Goal: Task Accomplishment & Management: Use online tool/utility

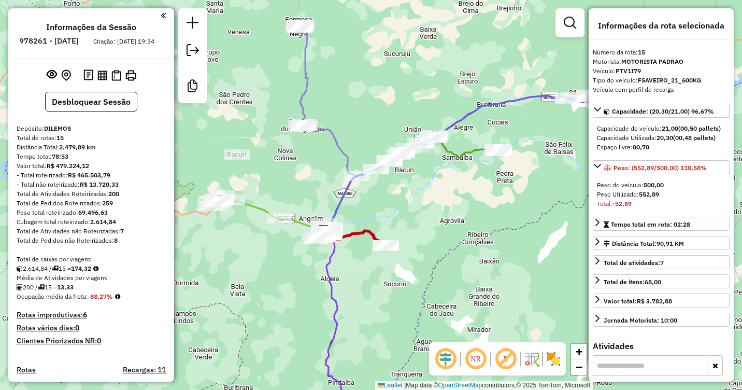
select select "**********"
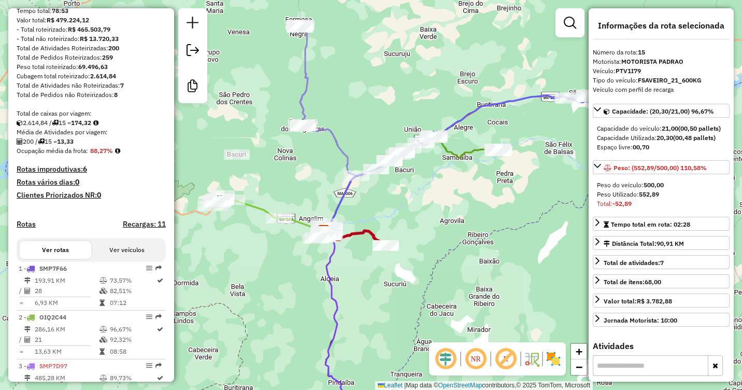
click at [336, 253] on div "Janela de atendimento Grade de atendimento Capacidade Transportadoras Veículos …" at bounding box center [371, 195] width 742 height 390
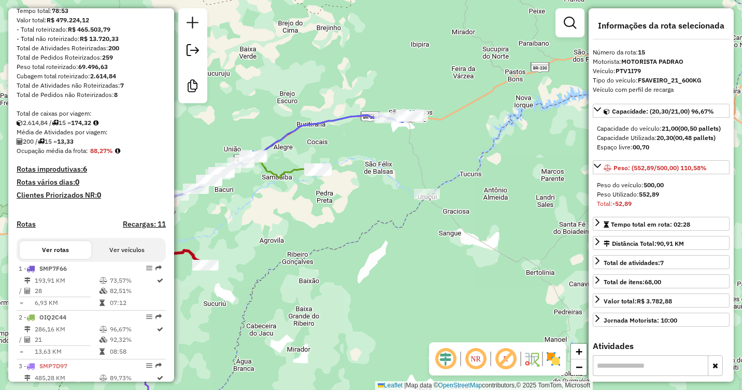
drag, startPoint x: 329, startPoint y: 244, endPoint x: 403, endPoint y: 225, distance: 76.1
click at [396, 229] on div "Janela de atendimento Grade de atendimento Capacidade Transportadoras Veículos …" at bounding box center [371, 195] width 742 height 390
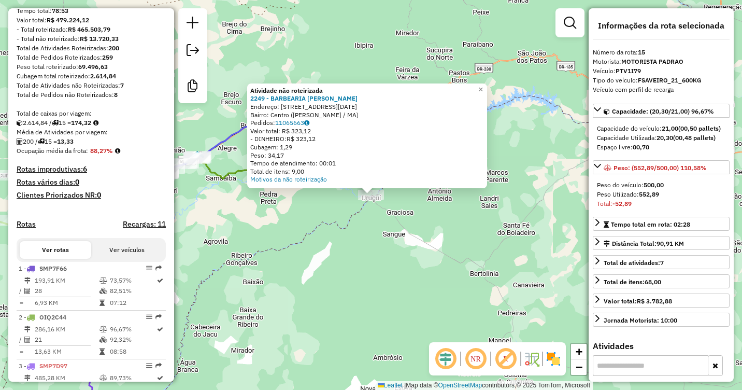
click at [330, 256] on div "Atividade não roteirizada 2249 - BARBEARIA [PERSON_NAME]: Rua [DATE] Bairro: Ce…" at bounding box center [371, 195] width 742 height 390
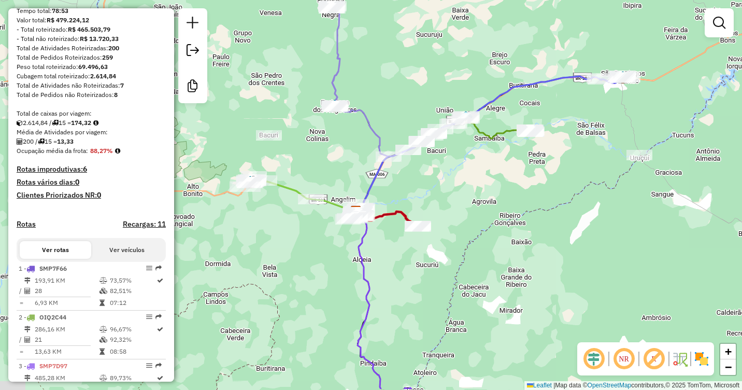
drag, startPoint x: 252, startPoint y: 214, endPoint x: 521, endPoint y: 174, distance: 272.0
click at [521, 174] on div "Janela de atendimento Grade de atendimento Capacidade Transportadoras Veículos …" at bounding box center [371, 195] width 742 height 390
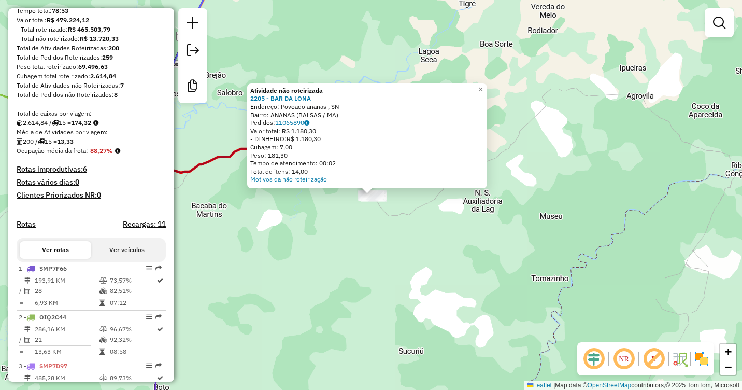
click at [245, 223] on div "Atividade não roteirizada 2205 - BAR DA LONA Endereço: Povoado ananas , SN Bair…" at bounding box center [371, 195] width 742 height 390
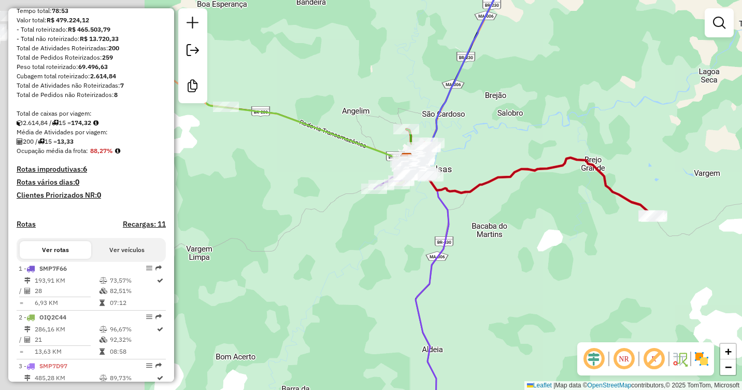
drag, startPoint x: 235, startPoint y: 229, endPoint x: 559, endPoint y: 261, distance: 325.6
click at [559, 262] on div "Janela de atendimento Grade de atendimento Capacidade Transportadoras Veículos …" at bounding box center [371, 195] width 742 height 390
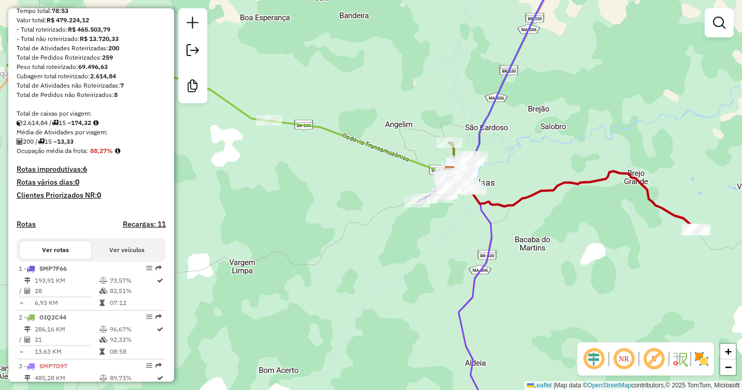
drag, startPoint x: 359, startPoint y: 221, endPoint x: 526, endPoint y: 276, distance: 175.7
click at [528, 284] on div "Rota 13 - Placa OSE8D18 2775 - BAR E DEP SaO BENTO Janela de atendimento Grade …" at bounding box center [371, 195] width 742 height 390
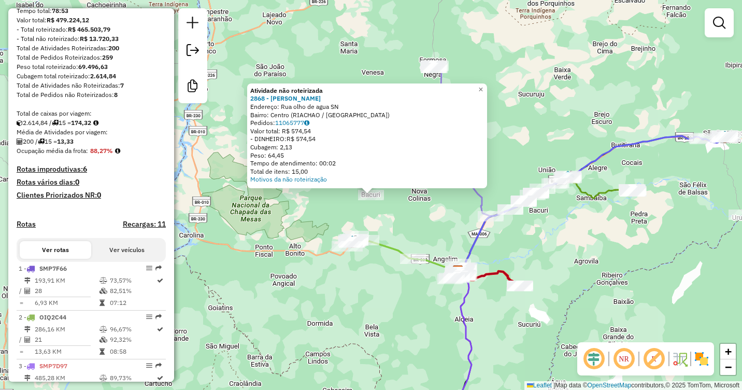
drag, startPoint x: 598, startPoint y: 307, endPoint x: 564, endPoint y: 183, distance: 127.9
click at [564, 183] on div "Atividade não roteirizada 2868 - BARBEARIA THALISSON Endereço: Rua olho de agua…" at bounding box center [371, 195] width 742 height 390
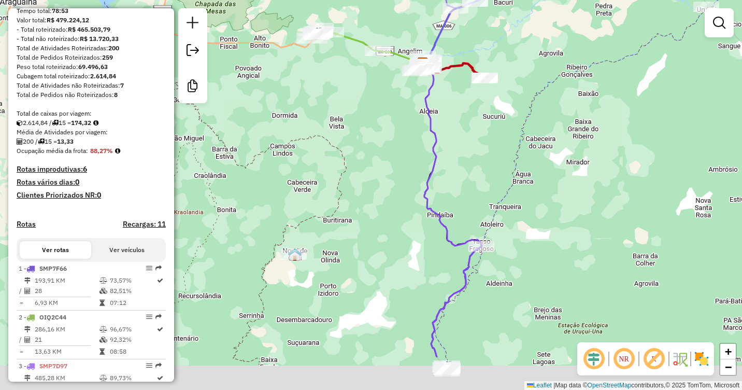
drag, startPoint x: 512, startPoint y: 295, endPoint x: 500, endPoint y: 237, distance: 59.3
click at [523, 136] on div "Atividade não roteirizada 2868 - BARBEARIA THALISSON Endereço: Rua olho de agua…" at bounding box center [371, 195] width 742 height 390
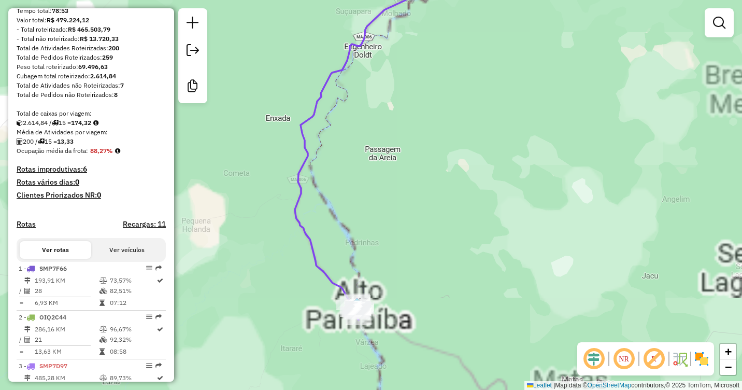
drag, startPoint x: 442, startPoint y: 280, endPoint x: 525, endPoint y: 204, distance: 112.7
click at [525, 204] on div "Atividade não roteirizada 2868 - BARBEARIA THALISSON Endereço: Rua olho de agua…" at bounding box center [371, 195] width 742 height 390
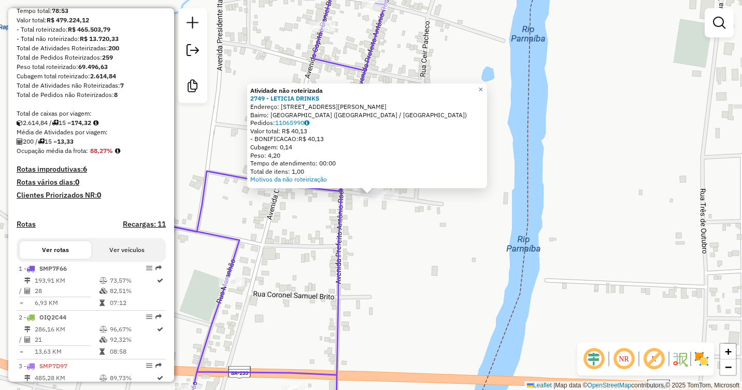
click at [380, 216] on div "Atividade não roteirizada 2749 - LETICIA DRINKS Endereço: [STREET_ADDRESS][PERS…" at bounding box center [371, 195] width 742 height 390
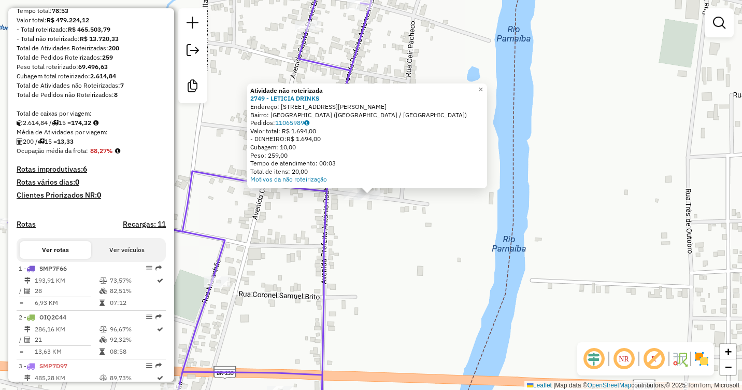
click at [403, 240] on div "Atividade não roteirizada 2749 - LETICIA DRINKS Endereço: [STREET_ADDRESS][PERS…" at bounding box center [371, 195] width 742 height 390
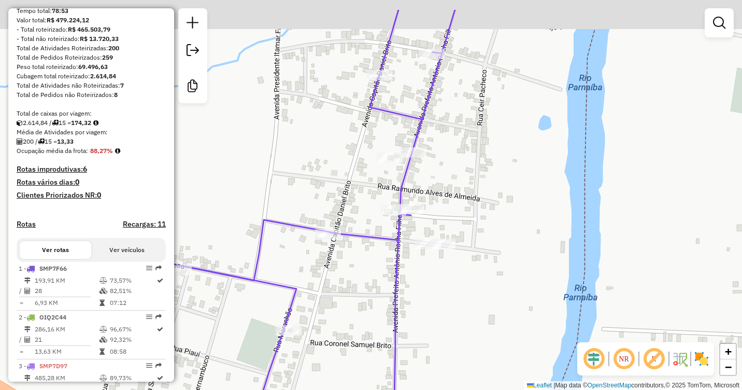
drag, startPoint x: 425, startPoint y: 170, endPoint x: 497, endPoint y: 220, distance: 88.0
click at [497, 220] on div "Janela de atendimento Grade de atendimento Capacidade Transportadoras Veículos …" at bounding box center [371, 195] width 742 height 390
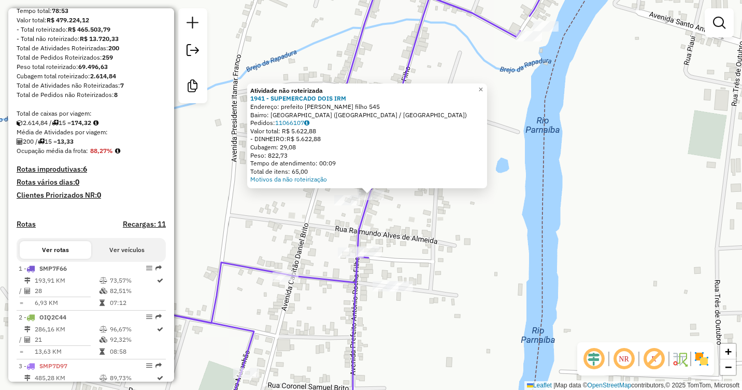
click at [433, 211] on div "Atividade não roteirizada 1941 - SUPEMERCADO DOIS IRM Endereço: prefeito [PERSO…" at bounding box center [371, 195] width 742 height 390
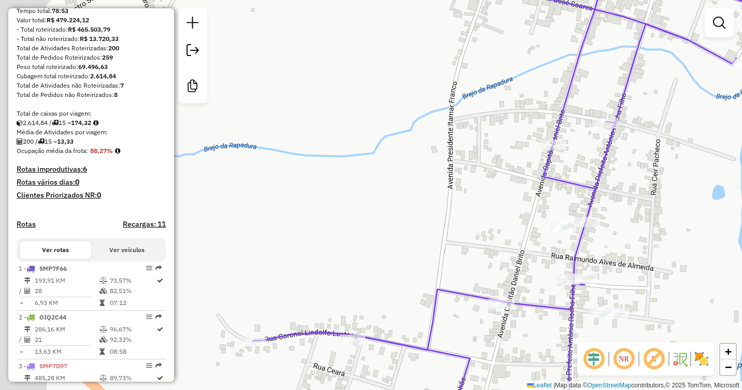
drag, startPoint x: 261, startPoint y: 123, endPoint x: 554, endPoint y: 154, distance: 294.0
click at [554, 154] on div "Janela de atendimento Grade de atendimento Capacidade Transportadoras Veículos …" at bounding box center [371, 195] width 742 height 390
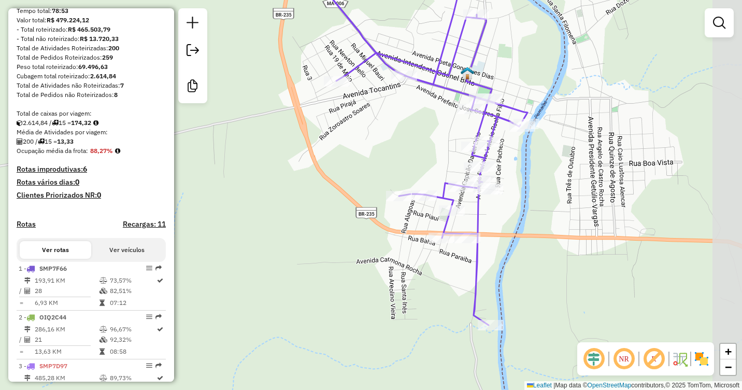
drag, startPoint x: 394, startPoint y: 135, endPoint x: 517, endPoint y: 225, distance: 152.3
click at [516, 224] on div "Janela de atendimento Grade de atendimento Capacidade Transportadoras Veículos …" at bounding box center [371, 195] width 742 height 390
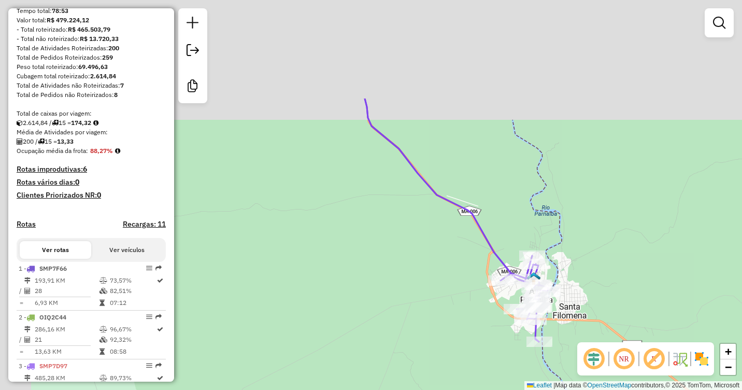
drag, startPoint x: 382, startPoint y: 128, endPoint x: 451, endPoint y: 275, distance: 163.0
click at [451, 274] on div "Janela de atendimento Grade de atendimento Capacidade Transportadoras Veículos …" at bounding box center [371, 195] width 742 height 390
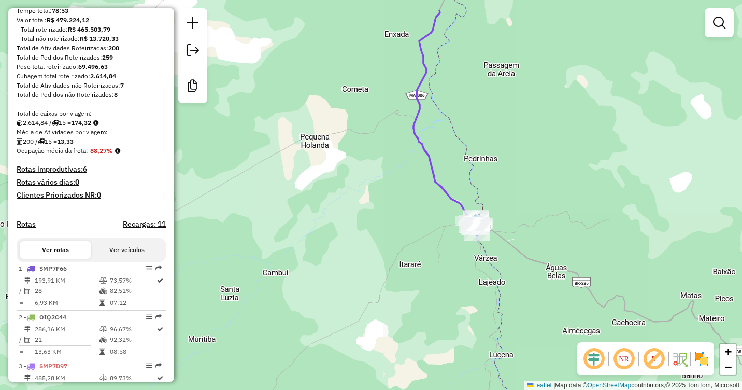
drag, startPoint x: 437, startPoint y: 67, endPoint x: 670, endPoint y: 191, distance: 264.1
click at [670, 191] on div "Janela de atendimento Grade de atendimento Capacidade Transportadoras Veículos …" at bounding box center [371, 195] width 742 height 390
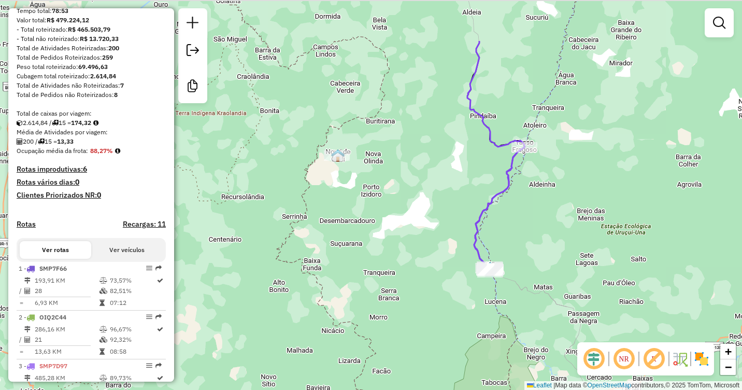
drag, startPoint x: 462, startPoint y: 130, endPoint x: 467, endPoint y: 261, distance: 130.7
click at [467, 261] on div "Janela de atendimento Grade de atendimento Capacidade Transportadoras Veículos …" at bounding box center [371, 195] width 742 height 390
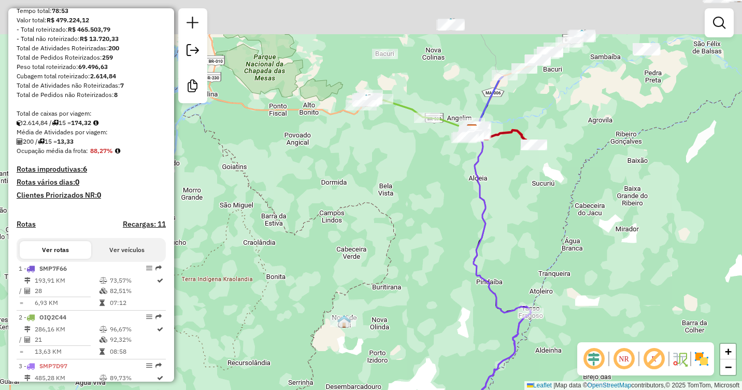
drag, startPoint x: 419, startPoint y: 218, endPoint x: 409, endPoint y: 337, distance: 119.6
click at [409, 337] on div "Janela de atendimento Grade de atendimento Capacidade Transportadoras Veículos …" at bounding box center [371, 195] width 742 height 390
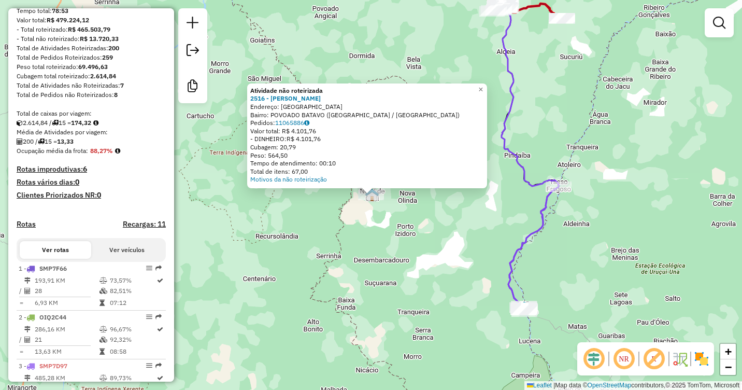
click at [451, 249] on div "Atividade não roteirizada 2516 - [PERSON_NAME]: Rua [GEOGRAPHIC_DATA] SN Bairro…" at bounding box center [371, 195] width 742 height 390
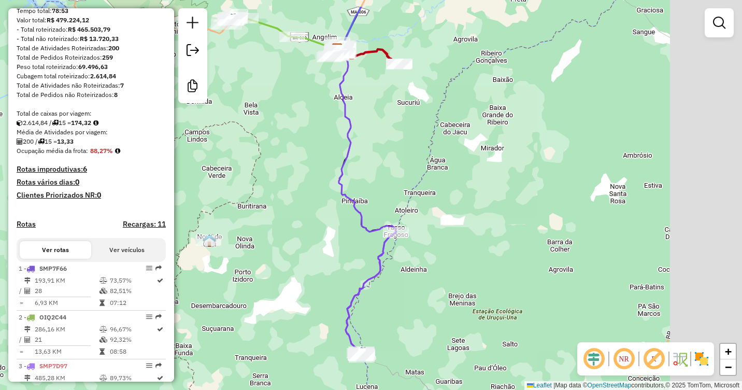
drag, startPoint x: 656, startPoint y: 233, endPoint x: 403, endPoint y: 355, distance: 280.5
click at [403, 355] on div "Janela de atendimento Grade de atendimento Capacidade Transportadoras Veículos …" at bounding box center [371, 195] width 742 height 390
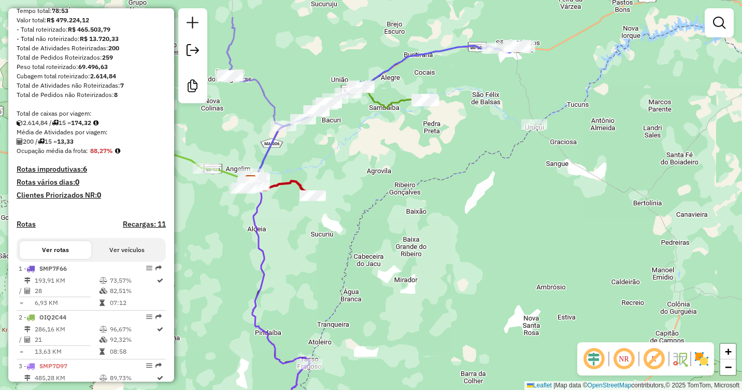
drag, startPoint x: 479, startPoint y: 279, endPoint x: 483, endPoint y: 369, distance: 89.3
click at [483, 368] on div "Janela de atendimento Grade de atendimento Capacidade Transportadoras Veículos …" at bounding box center [371, 195] width 742 height 390
